Goal: Task Accomplishment & Management: Manage account settings

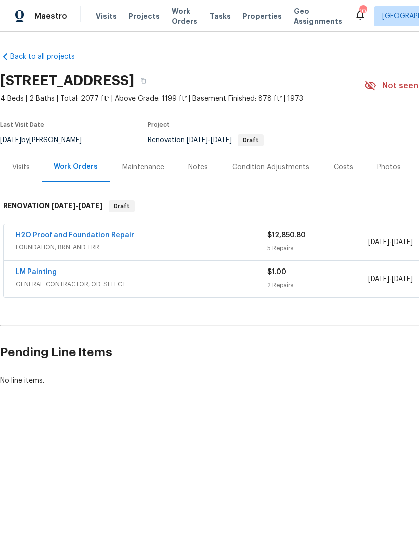
click at [278, 168] on div "Condition Adjustments" at bounding box center [270, 167] width 77 height 10
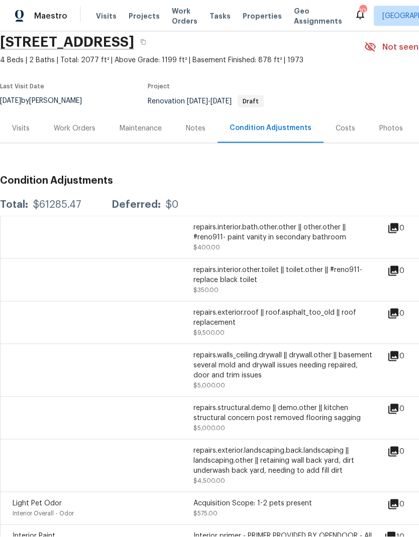
scroll to position [28, -1]
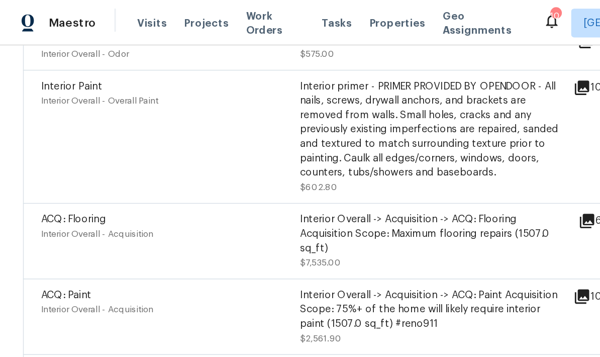
scroll to position [513, 0]
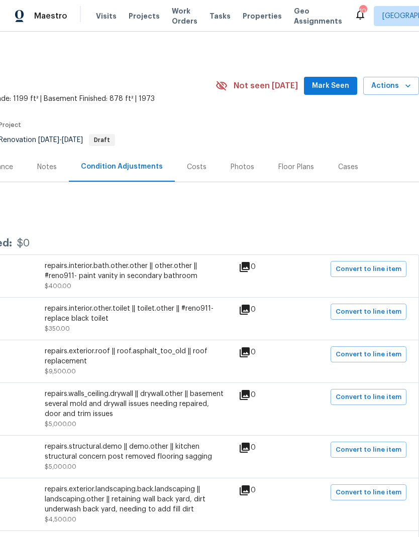
click at [338, 88] on span "Mark Seen" at bounding box center [330, 86] width 37 height 13
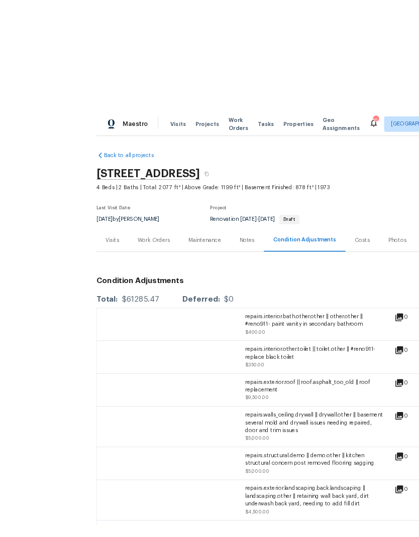
scroll to position [4, 0]
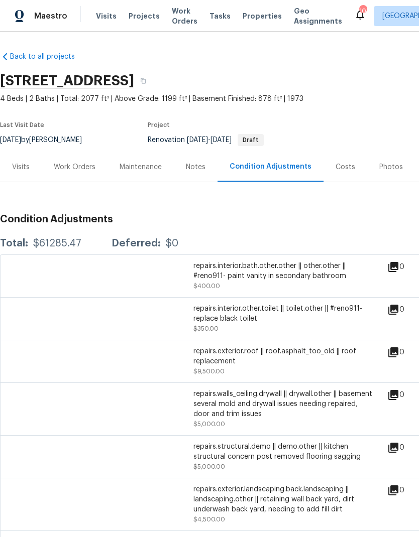
click at [193, 168] on div "Notes" at bounding box center [196, 167] width 20 height 10
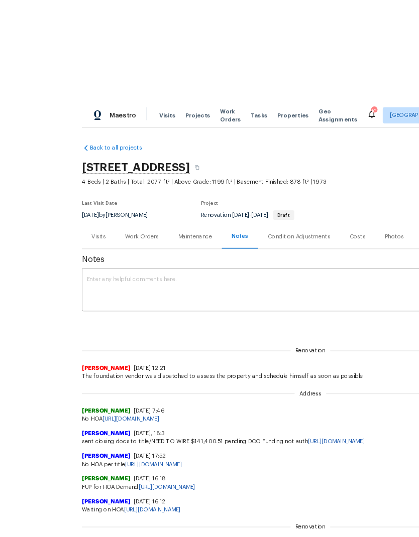
scroll to position [1, 0]
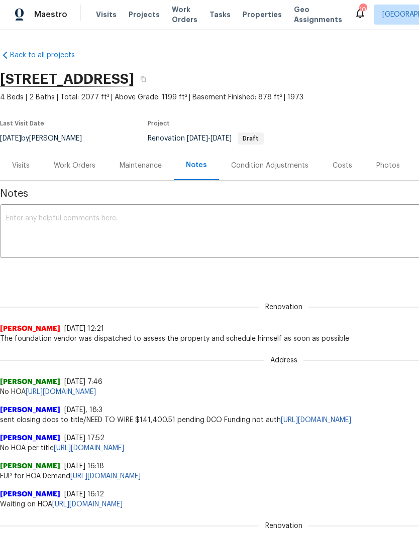
click at [139, 231] on textarea at bounding box center [284, 232] width 556 height 35
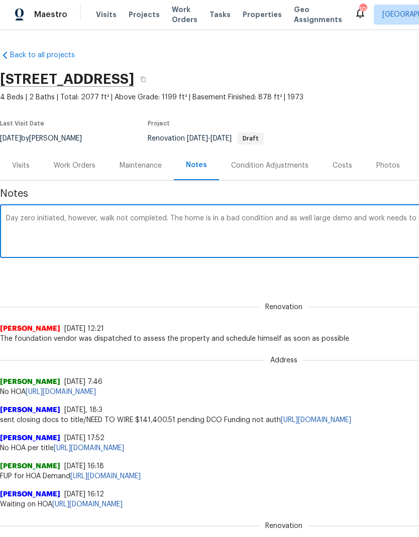
scroll to position [0, 149]
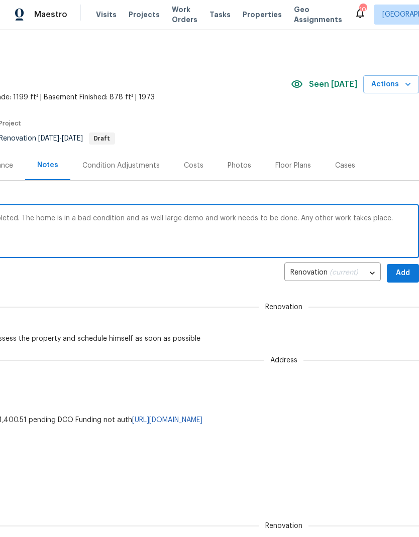
click at [289, 226] on textarea "Day zero initiated, however, walk not completed. The home is in a bad condition…" at bounding box center [135, 232] width 556 height 35
click at [292, 220] on textarea "Day zero initiated, however, walk not completed. The home is in a bad condition…" at bounding box center [135, 232] width 556 height 35
click at [409, 221] on textarea "Day zero initiated, however, walk not completed. The home is in a bad condition…" at bounding box center [135, 232] width 556 height 35
click at [408, 224] on textarea "Day zero initiated, however, walk not completed. The home is in a bad condition…" at bounding box center [135, 232] width 556 height 35
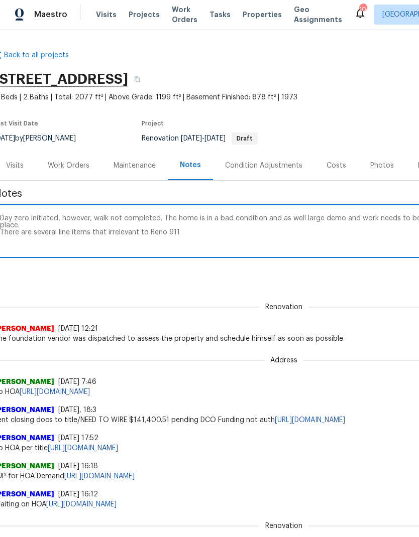
click at [115, 224] on textarea "Day zero initiated, however, walk not completed. The home is in a bad condition…" at bounding box center [278, 232] width 556 height 35
click at [103, 226] on textarea "Day zero initiated, however, walk not completed. The home is in a bad condition…" at bounding box center [278, 232] width 556 height 35
click at [206, 227] on textarea "Day zero initiated, however, walk not completed. The home is in a bad condition…" at bounding box center [278, 232] width 556 height 35
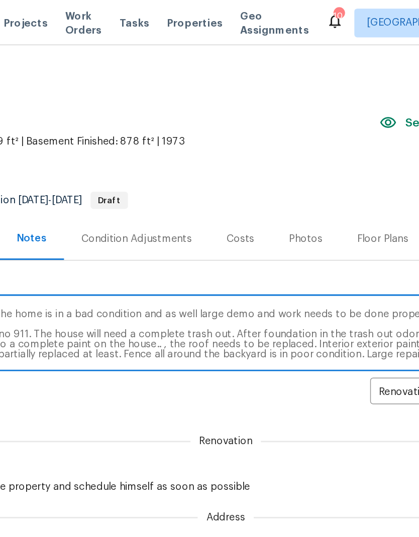
scroll to position [0, 52]
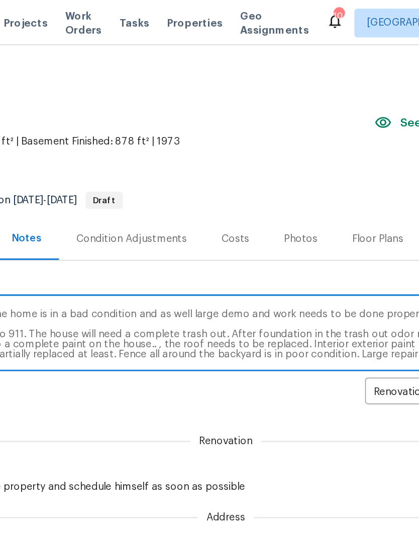
click at [185, 250] on textarea "Day zero initiated, however, walk not completed. The home is in a bad condition…" at bounding box center [232, 233] width 556 height 35
click at [185, 247] on textarea "Day zero initiated, however, walk not completed. The home is in a bad condition…" at bounding box center [232, 233] width 556 height 35
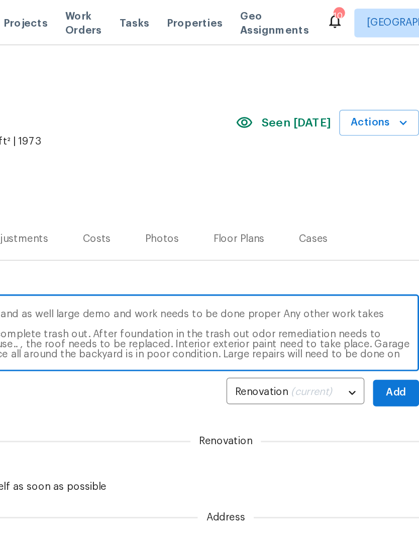
scroll to position [0, 149]
type textarea "Day zero initiated, however, walk not completed. The home is in a bad condition…"
click at [395, 275] on span "Add" at bounding box center [403, 275] width 16 height 13
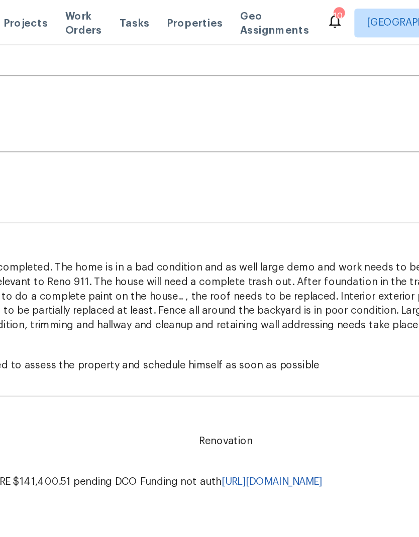
scroll to position [159, -1]
